Goal: Task Accomplishment & Management: Manage account settings

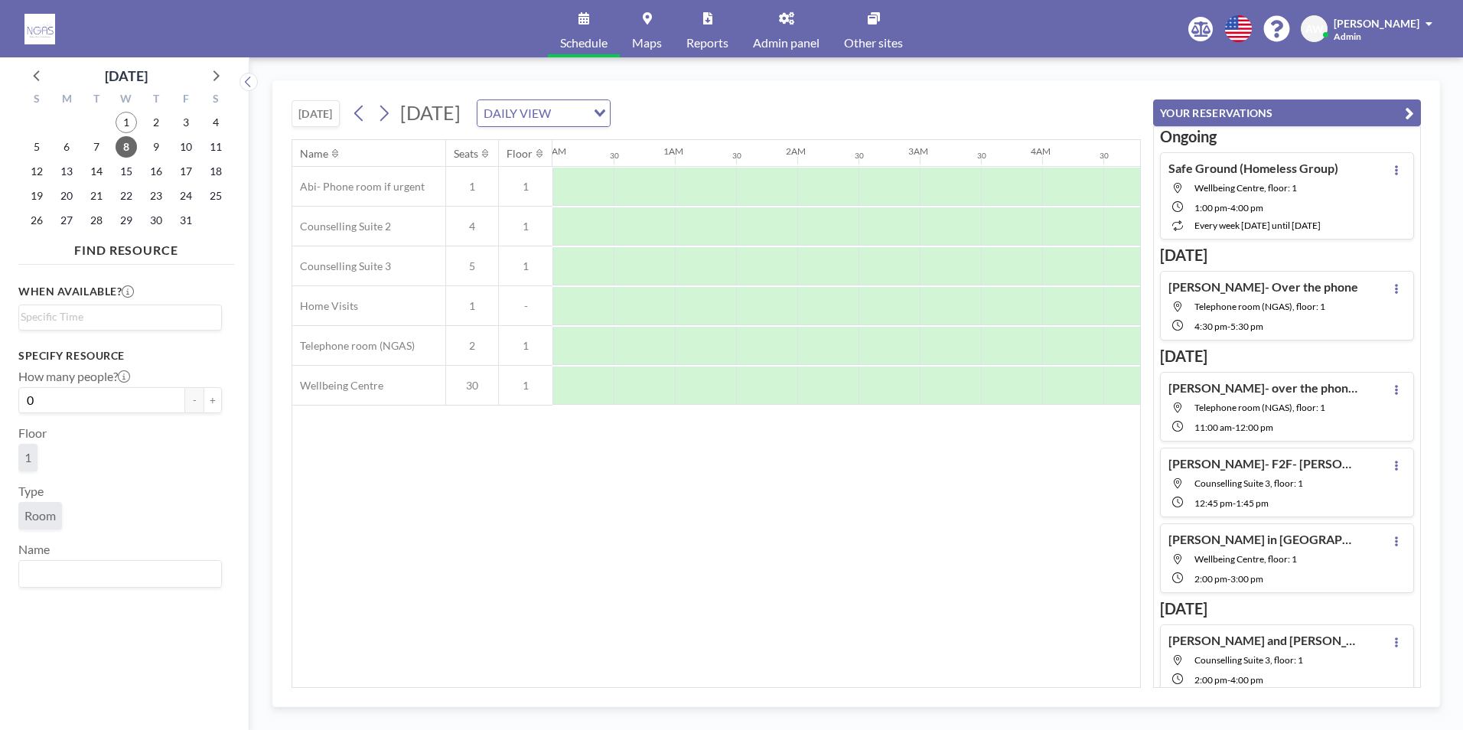
scroll to position [0, 918]
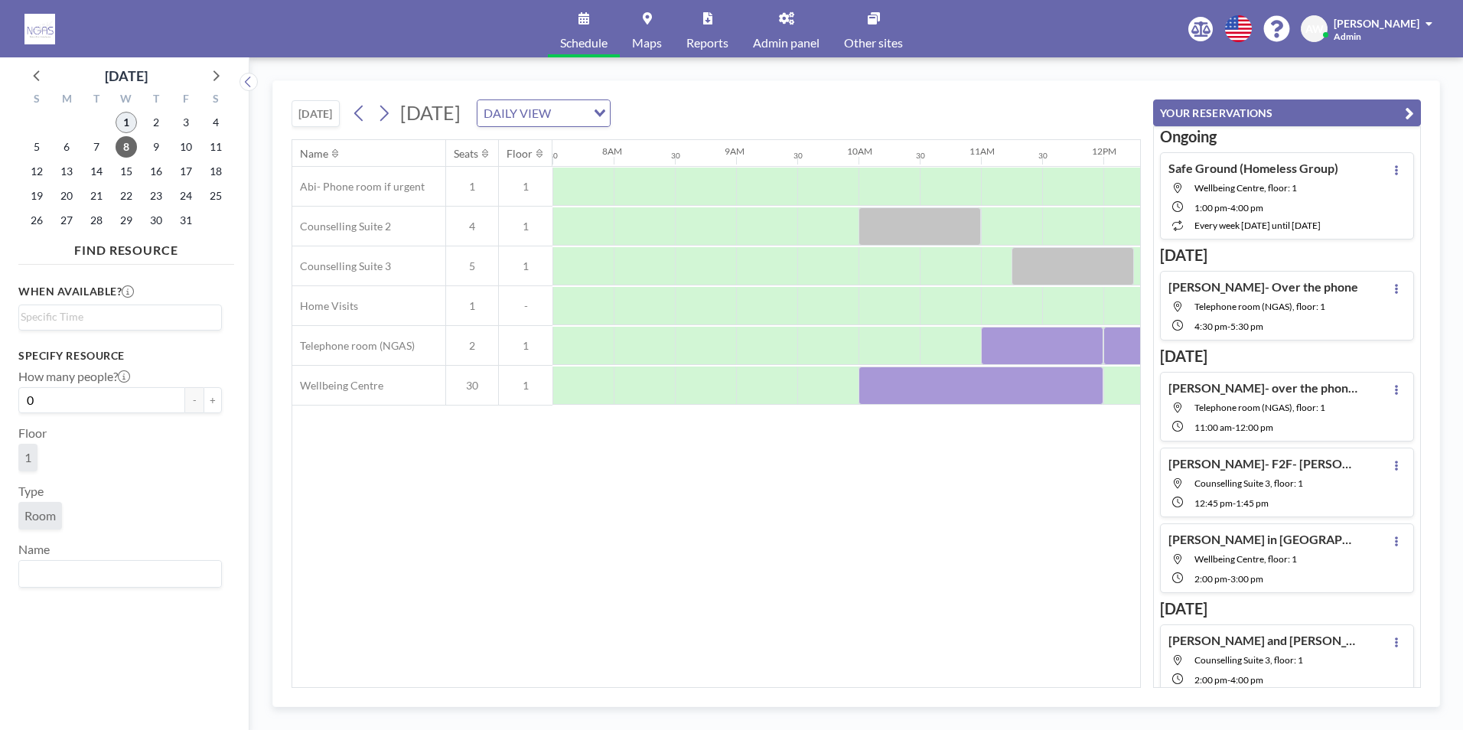
click at [132, 120] on span "1" at bounding box center [126, 122] width 21 height 21
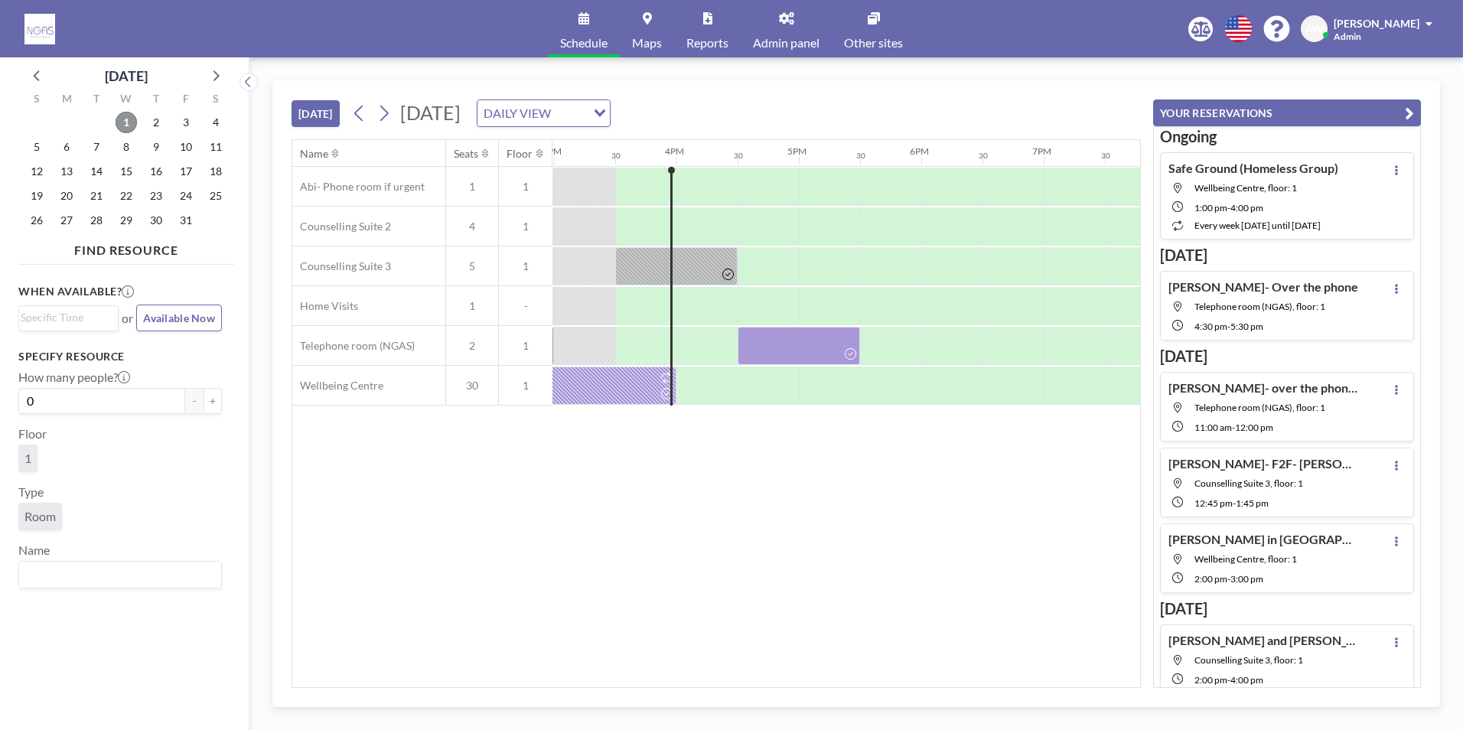
scroll to position [0, 1836]
click at [773, 353] on div at bounding box center [797, 346] width 122 height 38
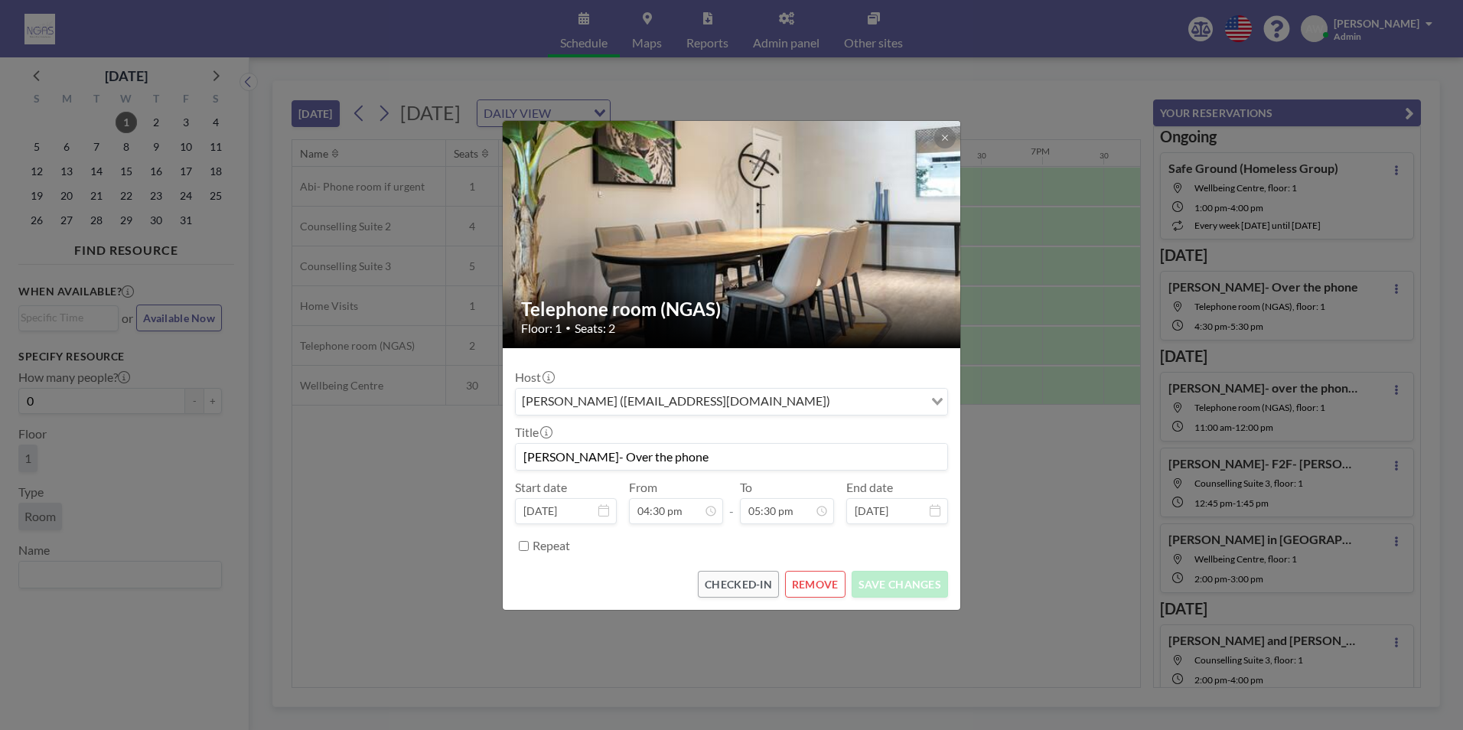
scroll to position [953, 0]
click at [803, 584] on button "REMOVE" at bounding box center [815, 584] width 60 height 27
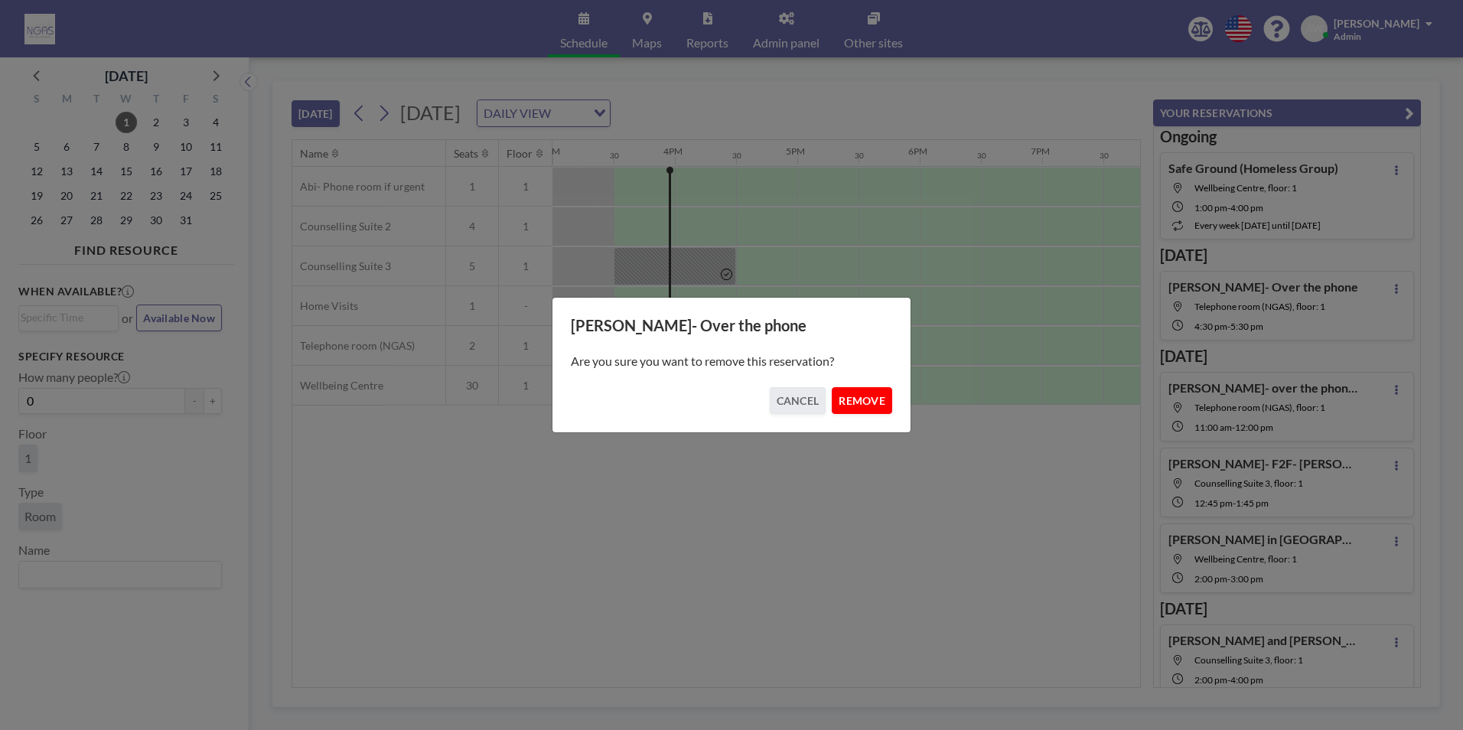
click at [868, 405] on button "REMOVE" at bounding box center [862, 400] width 60 height 27
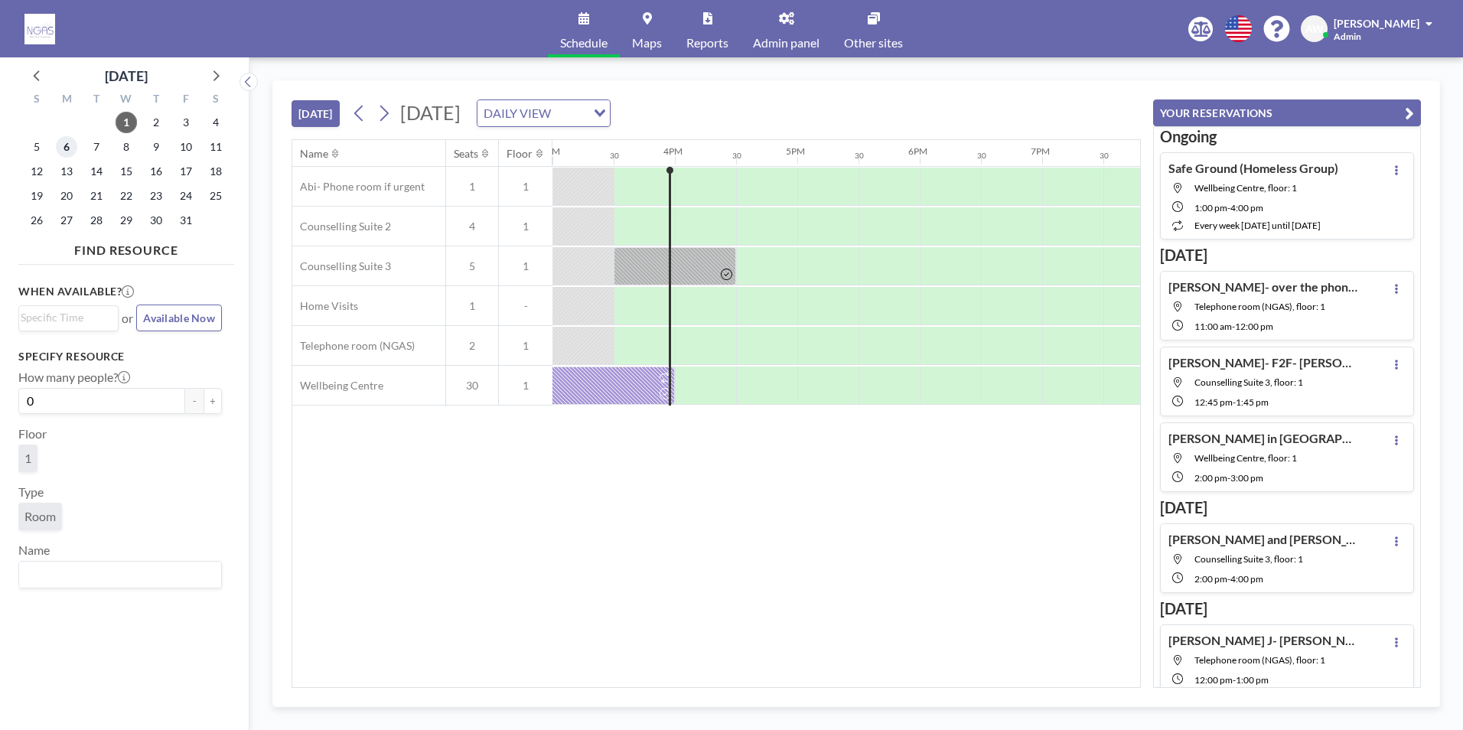
click at [71, 152] on span "6" at bounding box center [66, 146] width 21 height 21
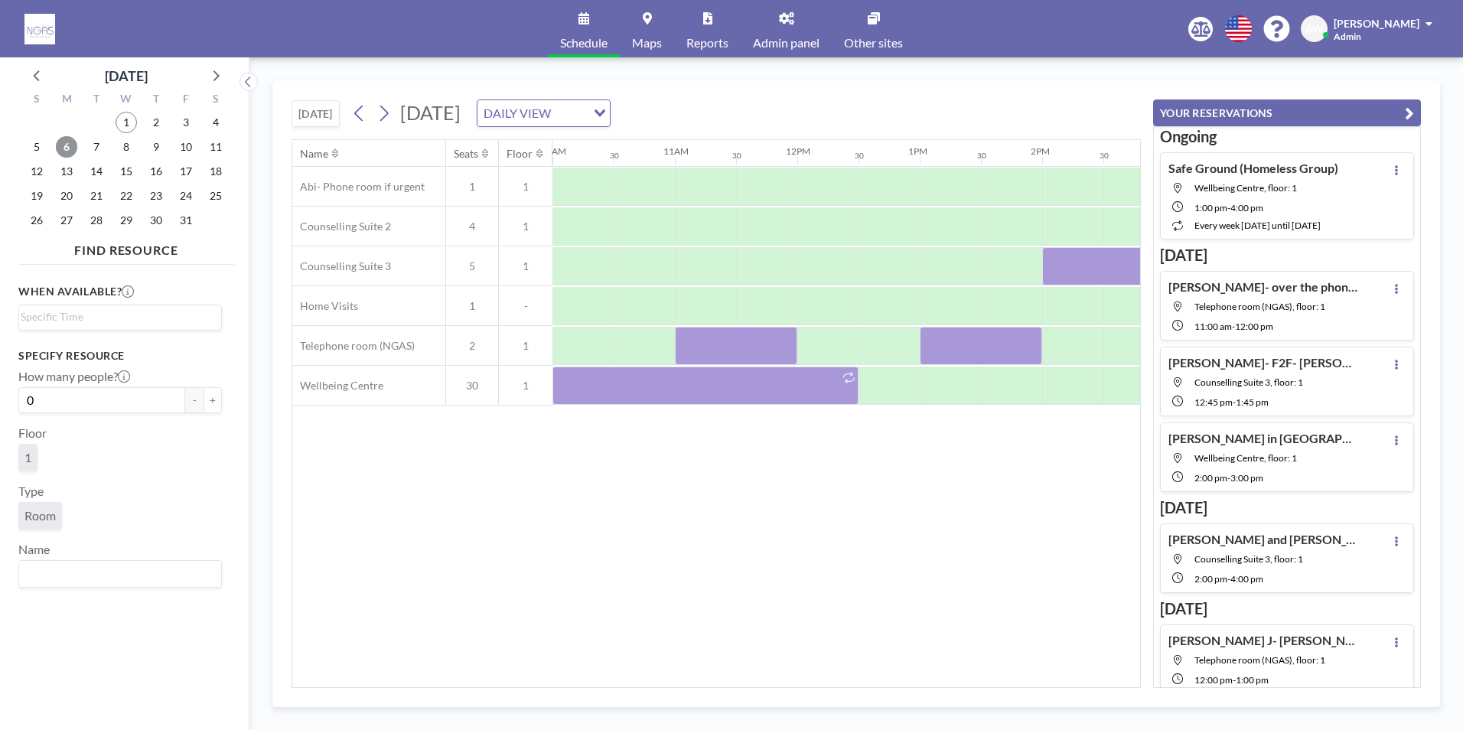
scroll to position [0, 1230]
click at [126, 145] on span "8" at bounding box center [126, 146] width 21 height 21
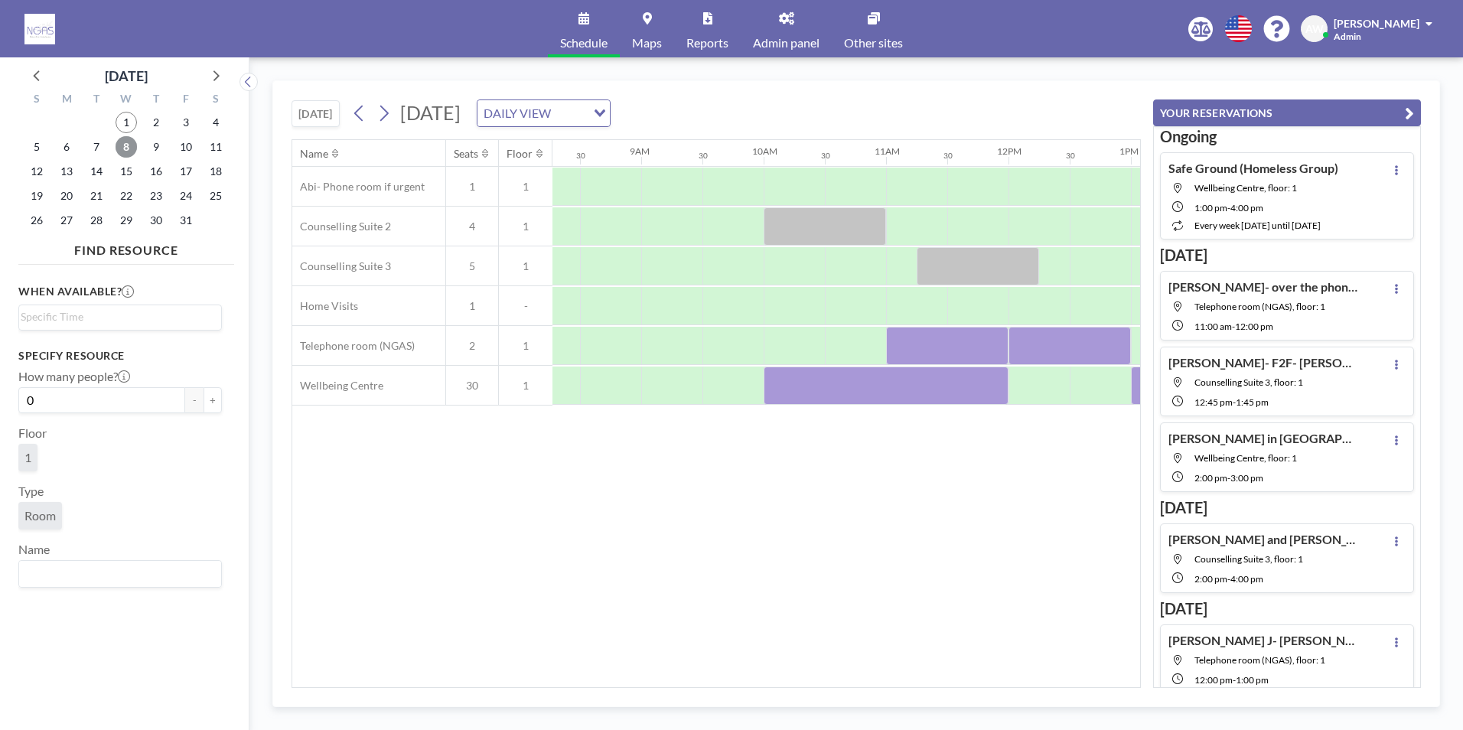
scroll to position [0, 915]
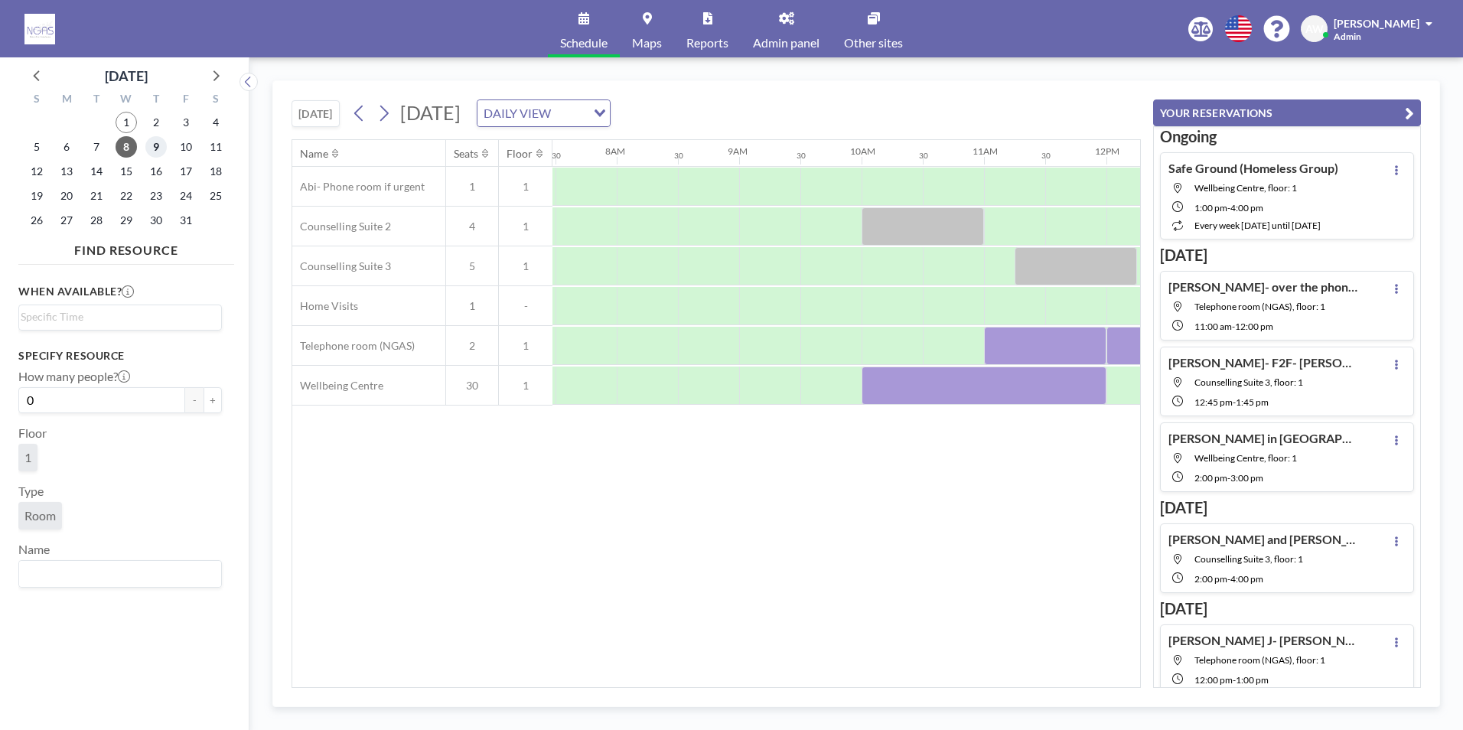
click at [146, 147] on span "9" at bounding box center [155, 146] width 21 height 21
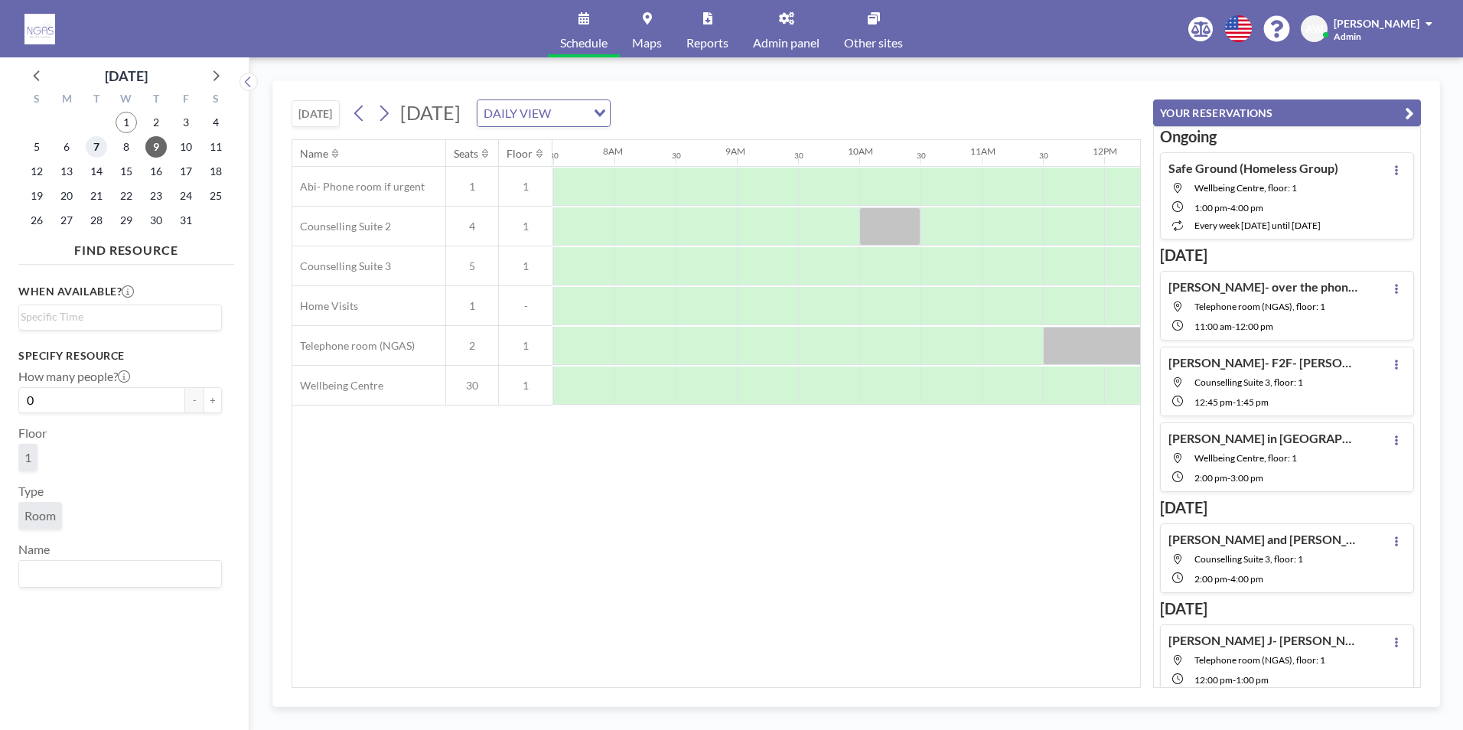
scroll to position [0, 918]
click at [88, 147] on span "7" at bounding box center [96, 146] width 21 height 21
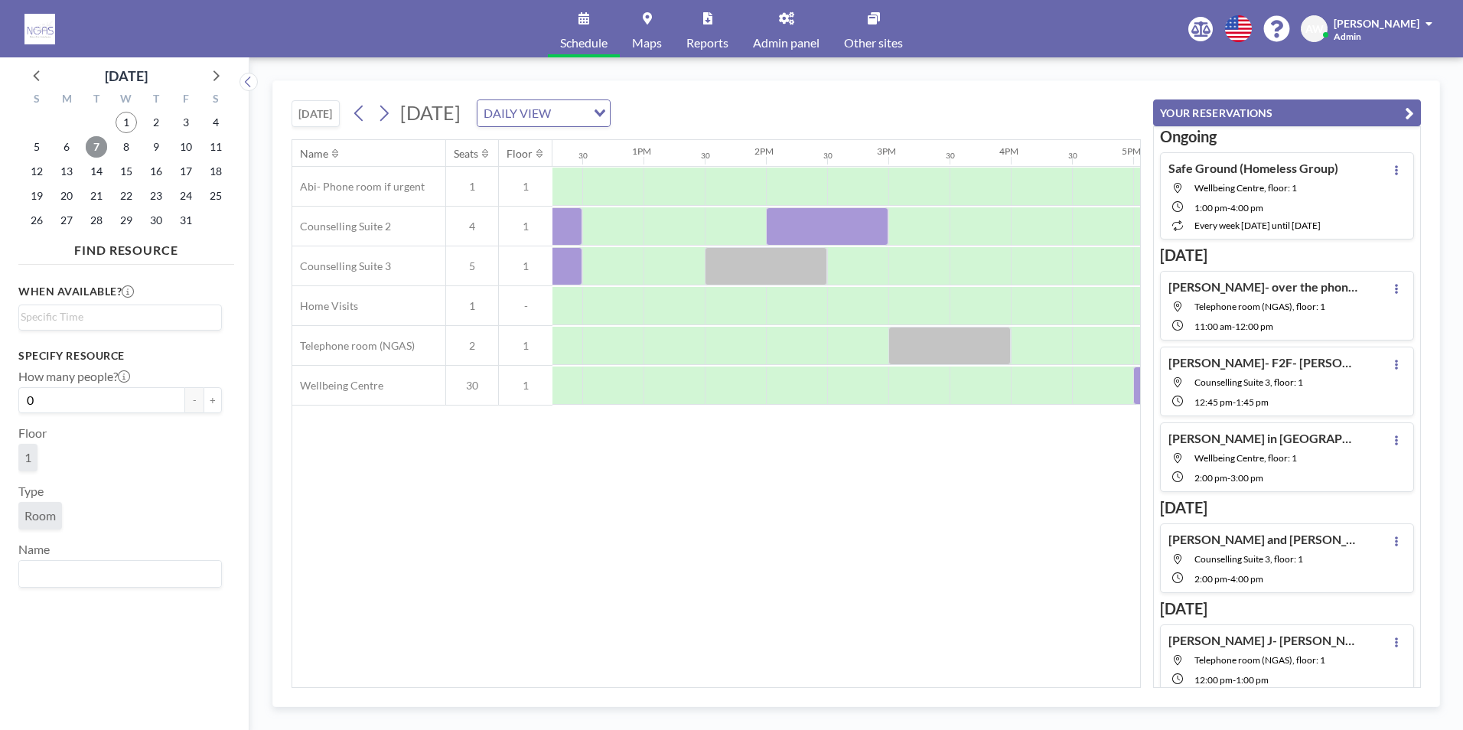
scroll to position [0, 1494]
click at [888, 500] on div "Name Seats Floor 12AM 30 1AM 30 2AM 30 3AM 30 4AM 30 5AM 30 6AM 30 7AM 30 8AM 3…" at bounding box center [716, 413] width 848 height 547
